Goal: Transaction & Acquisition: Purchase product/service

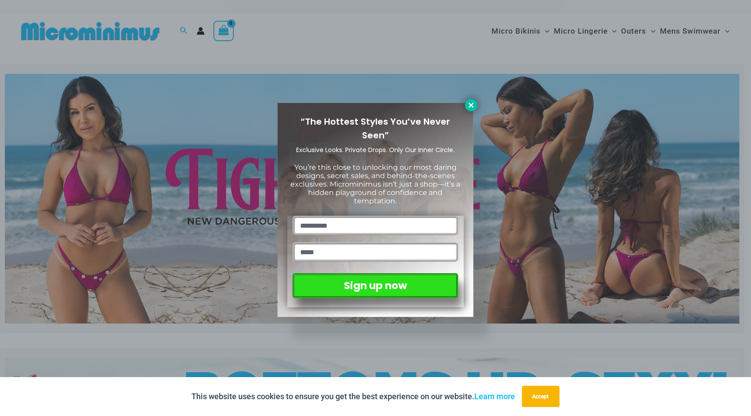
click at [473, 103] on icon at bounding box center [471, 105] width 5 height 5
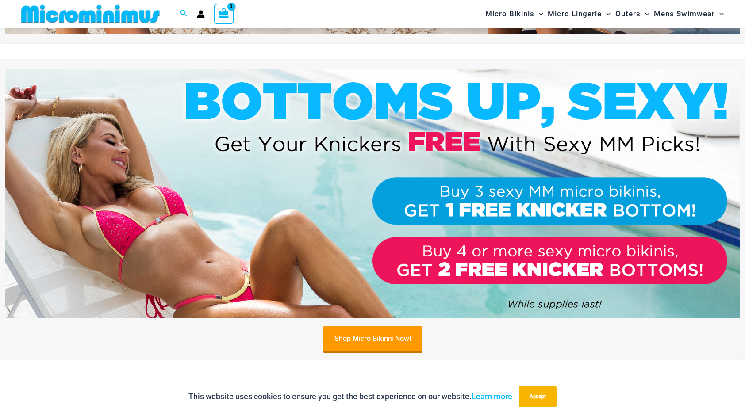
scroll to position [281, 0]
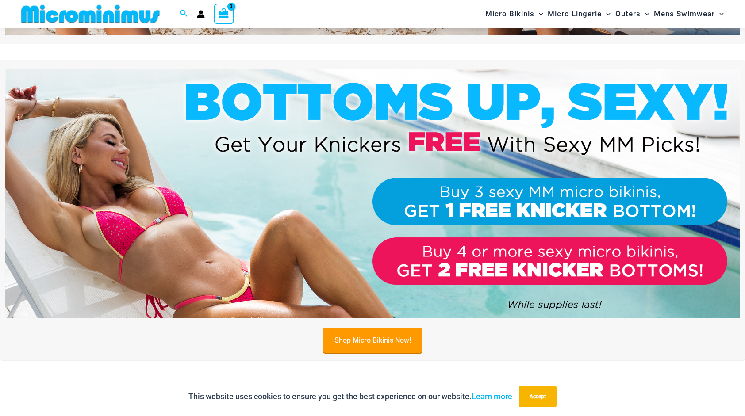
click at [363, 334] on link "Shop Micro Bikinis Now!" at bounding box center [372, 340] width 99 height 25
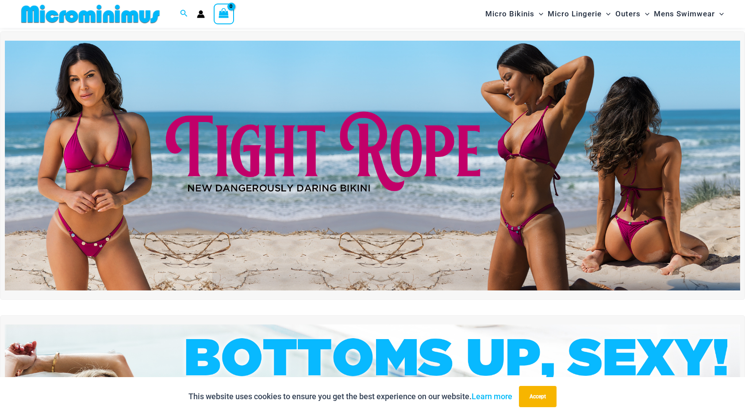
scroll to position [0, 0]
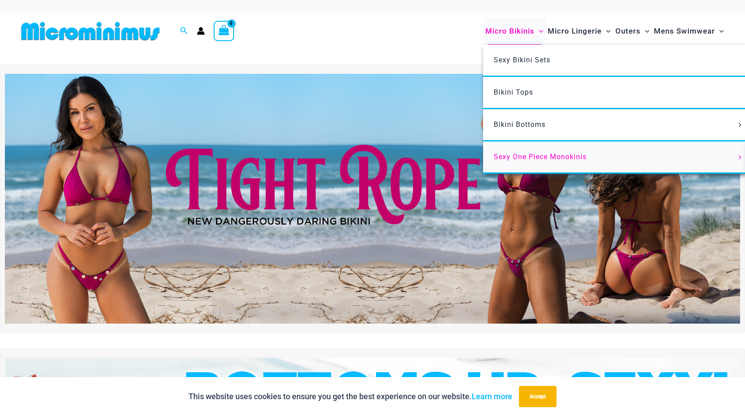
click at [524, 153] on span "Sexy One Piece Monokinis" at bounding box center [539, 157] width 93 height 8
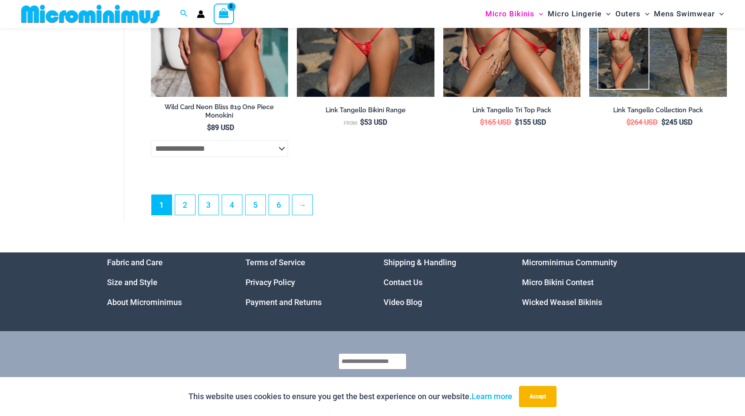
scroll to position [2503, 0]
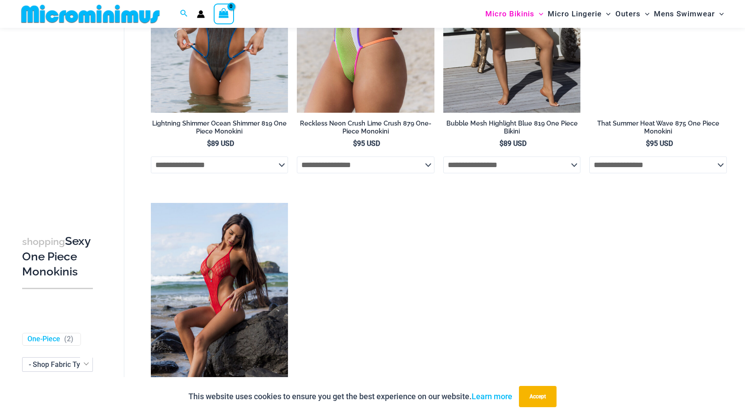
scroll to position [1370, 0]
